Goal: Task Accomplishment & Management: Use online tool/utility

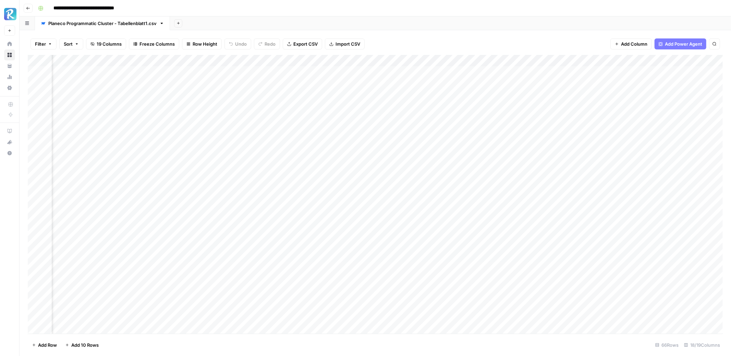
scroll to position [0, 498]
click at [529, 153] on div "Add Column" at bounding box center [375, 194] width 695 height 279
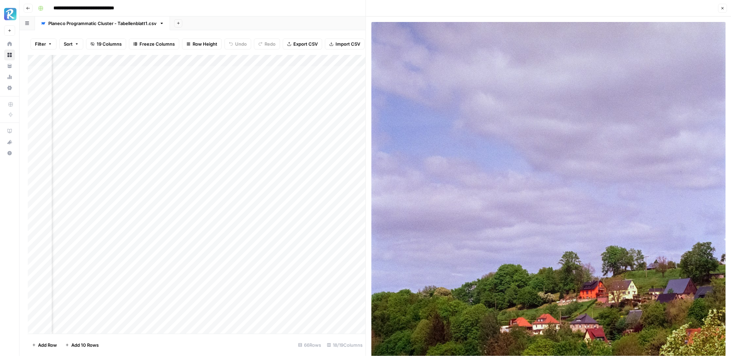
click at [723, 10] on button "Close" at bounding box center [722, 8] width 9 height 9
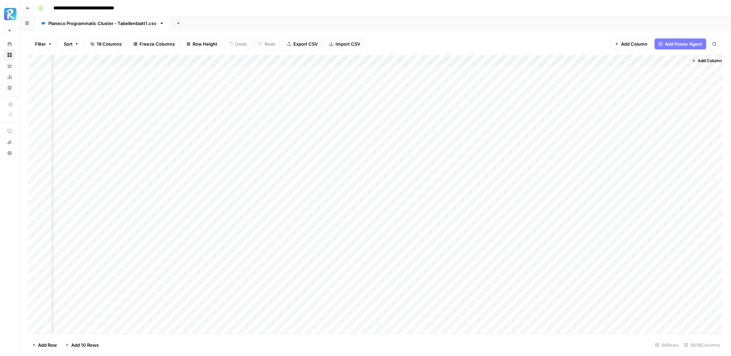
scroll to position [0, 490]
click at [538, 165] on div "Add Column" at bounding box center [375, 194] width 695 height 279
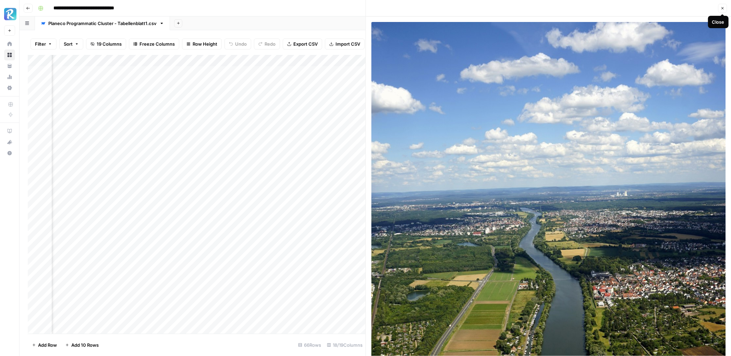
click at [722, 8] on icon "button" at bounding box center [723, 8] width 2 height 2
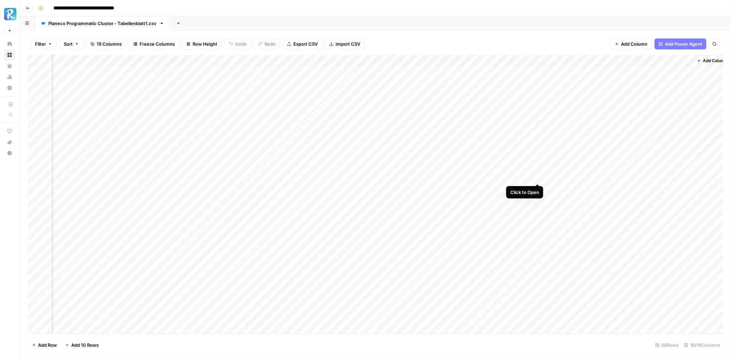
click at [539, 174] on div "Add Column" at bounding box center [375, 194] width 695 height 279
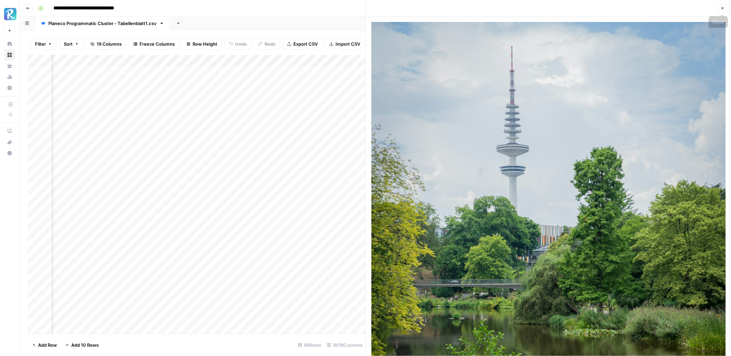
click at [726, 6] on button "Close" at bounding box center [722, 8] width 9 height 9
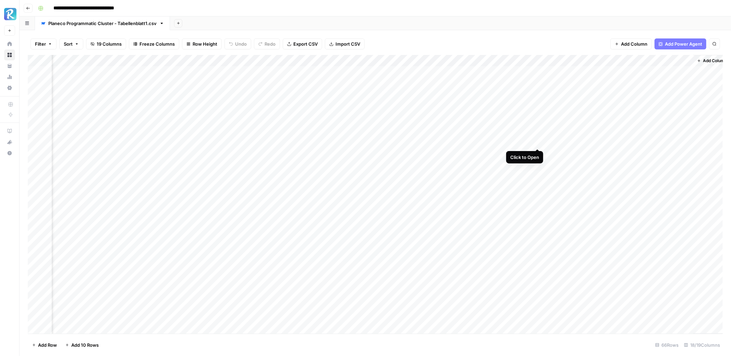
click at [539, 141] on div "Add Column" at bounding box center [375, 194] width 695 height 279
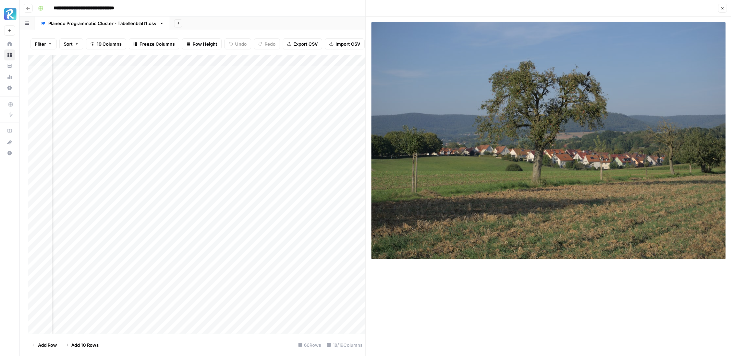
click at [723, 6] on icon "button" at bounding box center [723, 8] width 4 height 4
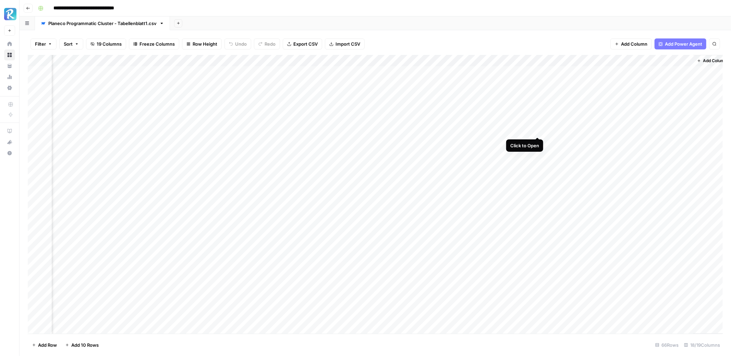
click at [537, 130] on div "Add Column" at bounding box center [375, 194] width 695 height 279
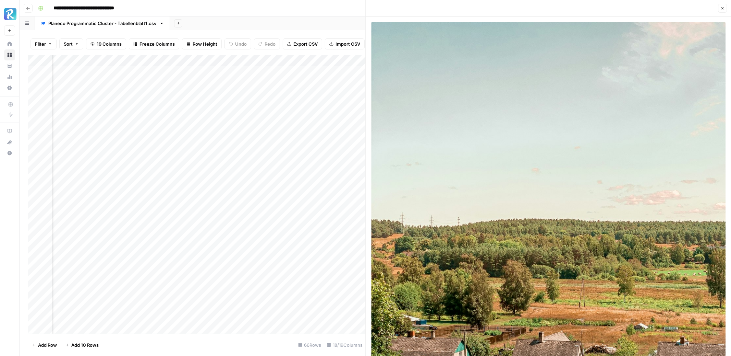
click at [722, 6] on icon "button" at bounding box center [723, 8] width 4 height 4
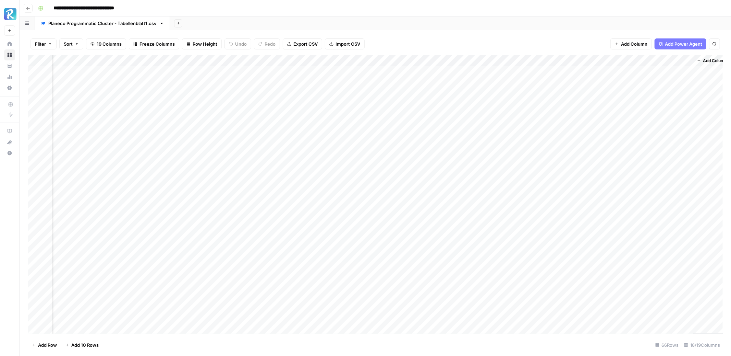
click at [537, 103] on div "Add Column" at bounding box center [375, 194] width 695 height 279
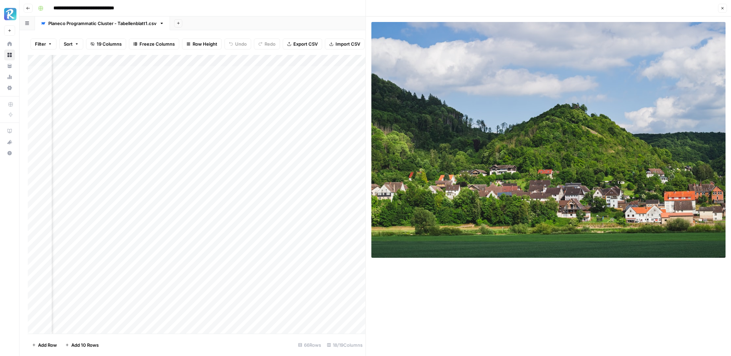
click at [725, 7] on button "Close" at bounding box center [722, 8] width 9 height 9
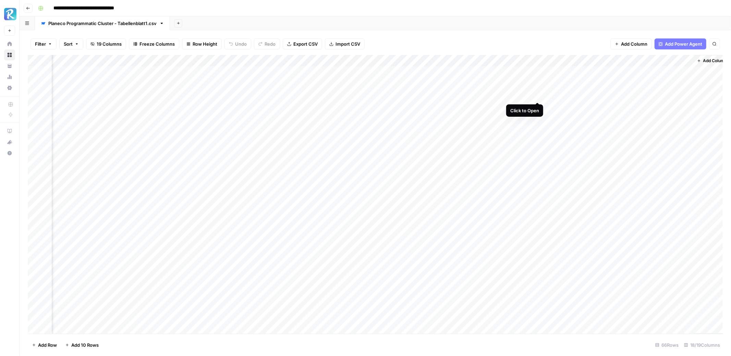
click at [539, 94] on div "Add Column" at bounding box center [375, 194] width 695 height 279
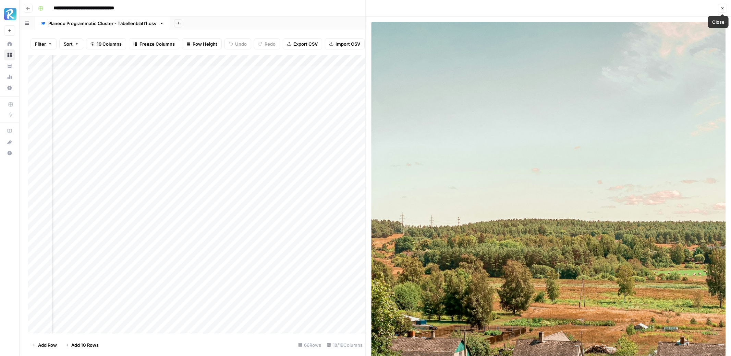
click at [722, 8] on icon "button" at bounding box center [723, 8] width 2 height 2
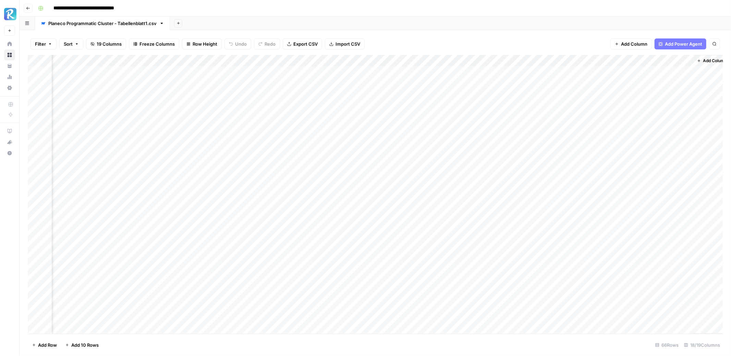
click at [444, 175] on div "Add Column" at bounding box center [375, 194] width 695 height 279
click at [391, 176] on div "Add Column" at bounding box center [375, 194] width 695 height 279
click at [398, 175] on div "Add Column" at bounding box center [375, 194] width 695 height 279
click at [398, 161] on div "Add Column" at bounding box center [375, 194] width 695 height 279
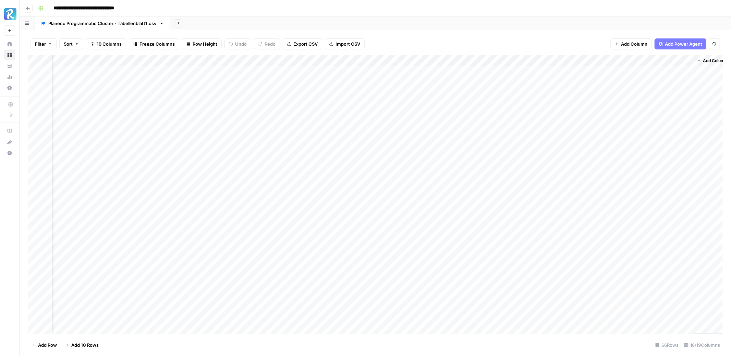
click at [398, 161] on div "Add Column" at bounding box center [375, 194] width 695 height 279
click at [399, 155] on div "Add Column" at bounding box center [375, 194] width 695 height 279
click at [398, 143] on div "Add Column" at bounding box center [375, 194] width 695 height 279
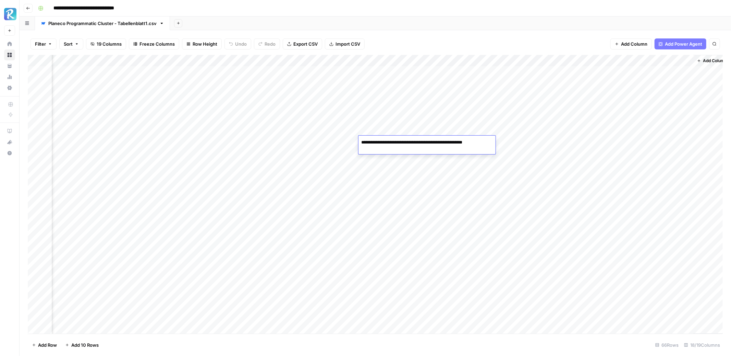
click at [438, 42] on div "Filter Sort 19 Columns Freeze Columns Row Height Undo Redo Export CSV Import CS…" at bounding box center [375, 44] width 695 height 22
click at [353, 175] on div "Add Column" at bounding box center [375, 194] width 695 height 279
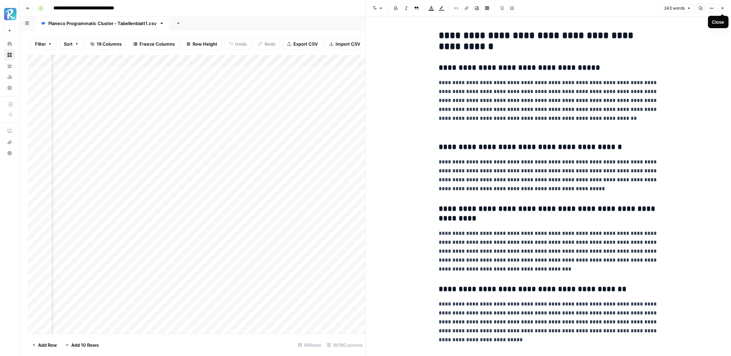
click at [721, 8] on icon "button" at bounding box center [723, 8] width 4 height 4
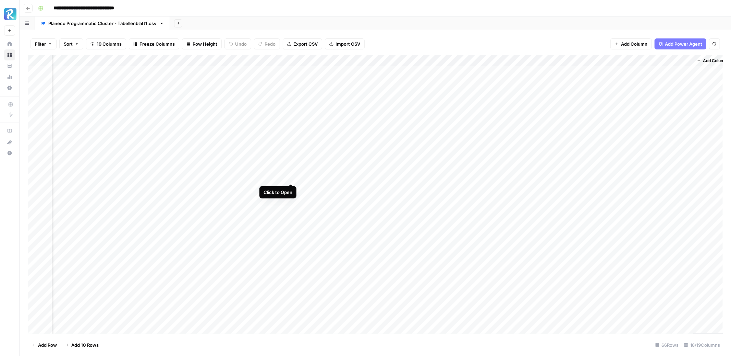
click at [290, 176] on div "Add Column" at bounding box center [375, 194] width 695 height 279
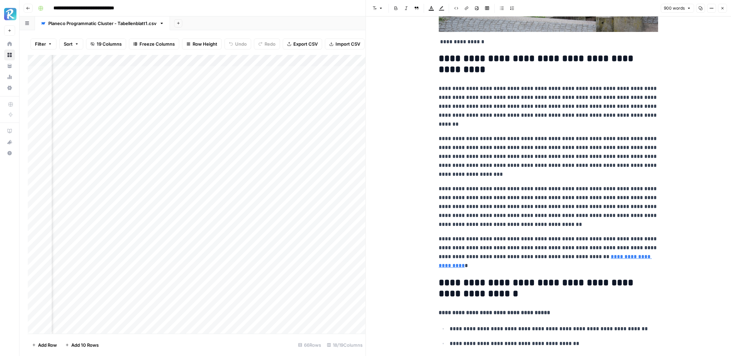
scroll to position [368, 0]
drag, startPoint x: 484, startPoint y: 116, endPoint x: 545, endPoint y: 115, distance: 60.4
click at [545, 115] on p "**********" at bounding box center [548, 107] width 219 height 45
copy p "**********"
click at [575, 143] on p "**********" at bounding box center [548, 157] width 219 height 45
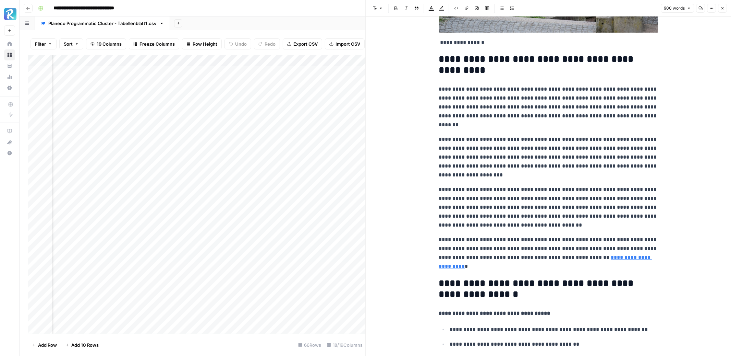
click at [506, 151] on p "**********" at bounding box center [548, 157] width 219 height 45
click at [574, 169] on p "**********" at bounding box center [548, 157] width 219 height 45
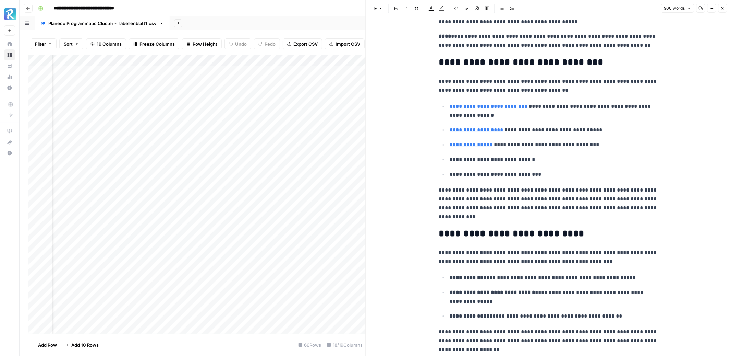
scroll to position [1413, 0]
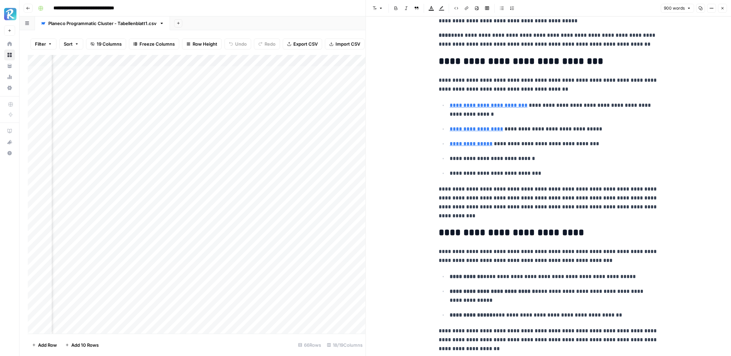
type input "[URL][DOMAIN_NAME]"
click at [482, 105] on link "**********" at bounding box center [489, 105] width 78 height 5
type input "[URL][DOMAIN_NAME]"
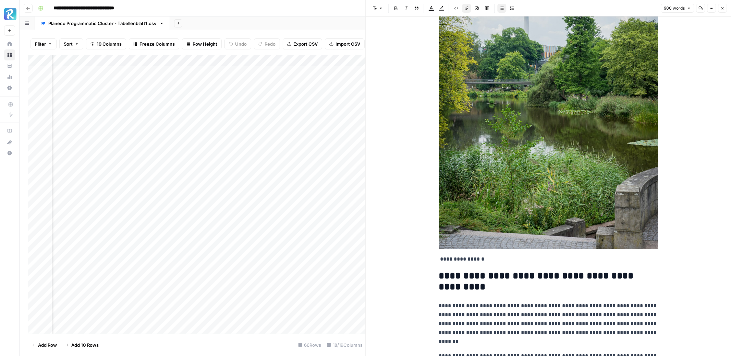
scroll to position [46, 0]
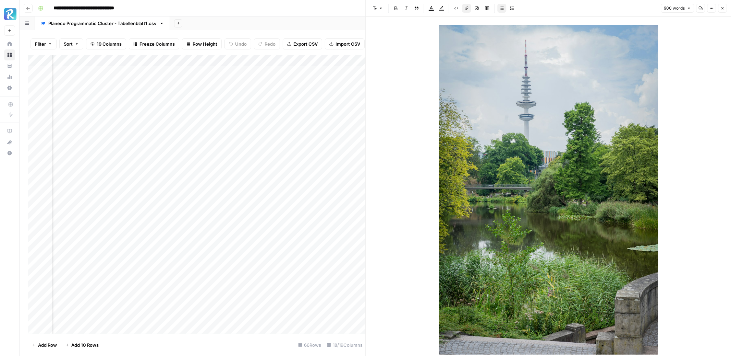
click at [725, 9] on icon "button" at bounding box center [723, 8] width 4 height 4
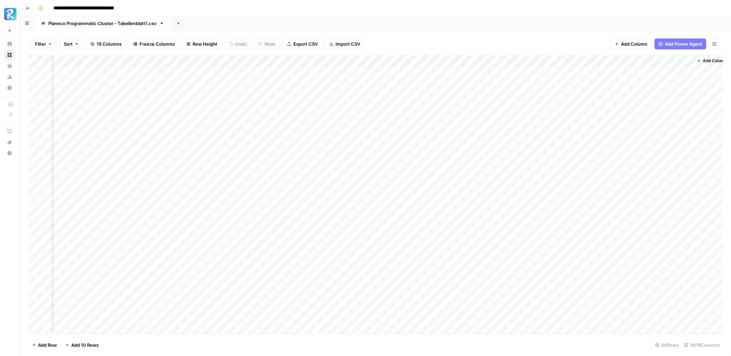
click at [291, 164] on div "Add Column" at bounding box center [375, 194] width 695 height 279
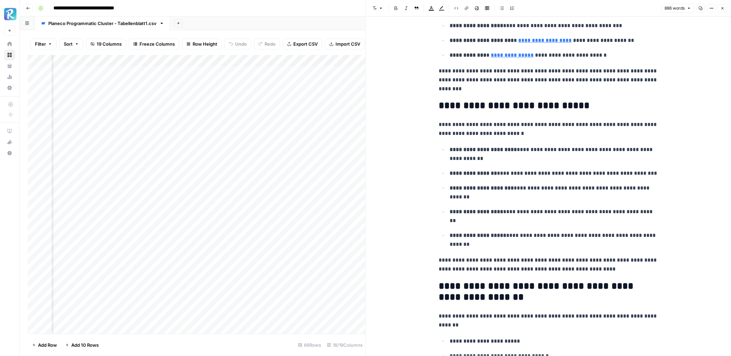
scroll to position [1525, 0]
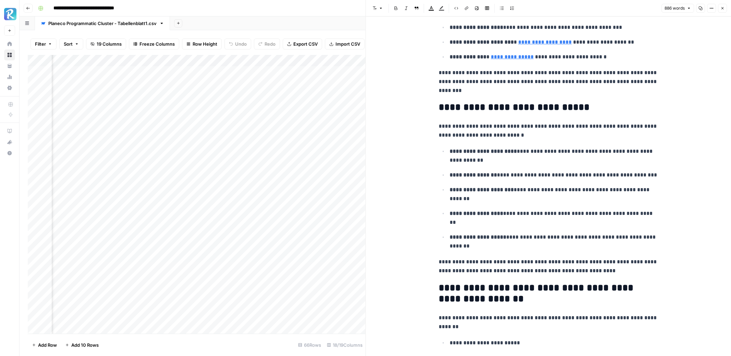
click at [721, 6] on icon "button" at bounding box center [723, 8] width 4 height 4
